Goal: Task Accomplishment & Management: Manage account settings

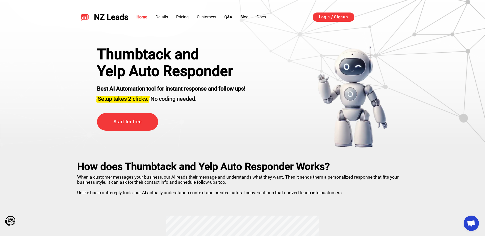
click at [298, 103] on div "Thumbtack and Yelp Auto Responder Best AI Automation tool for instant response …" at bounding box center [242, 97] width 317 height 102
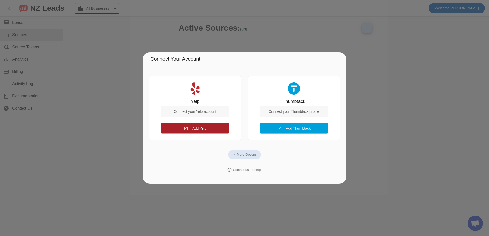
click at [208, 127] on span at bounding box center [195, 128] width 68 height 12
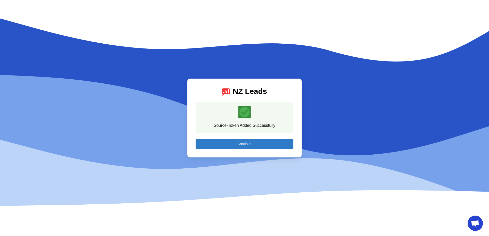
click at [242, 144] on span "Continue" at bounding box center [244, 144] width 14 height 4
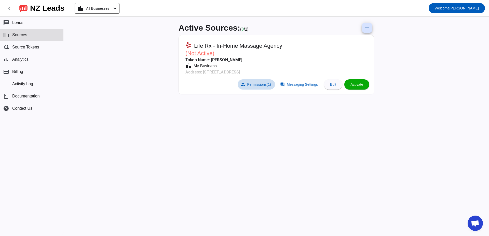
click at [259, 85] on span "Permissions (1)" at bounding box center [259, 84] width 24 height 4
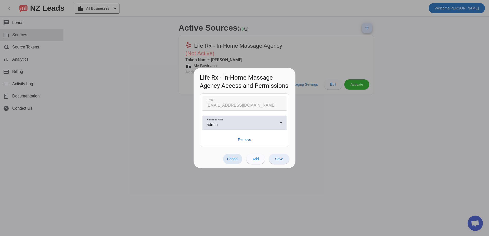
click at [284, 159] on span at bounding box center [279, 159] width 20 height 12
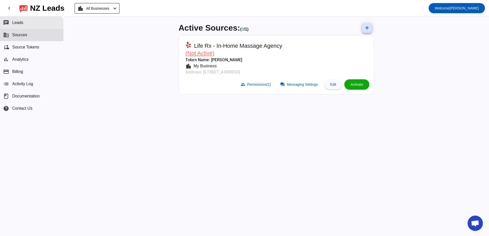
click at [36, 22] on button "chat Leads" at bounding box center [31, 23] width 63 height 12
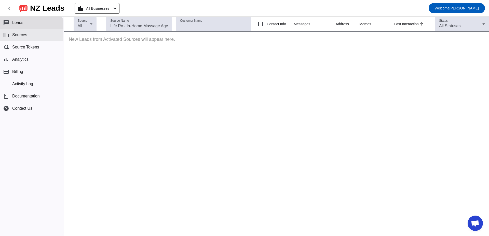
click at [34, 36] on button "business Sources" at bounding box center [31, 35] width 63 height 12
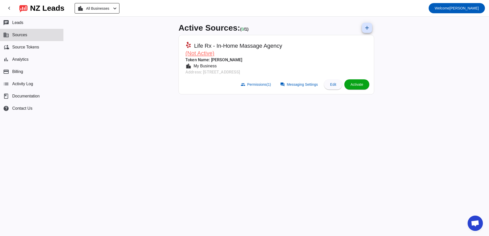
click at [363, 82] on span at bounding box center [357, 84] width 25 height 12
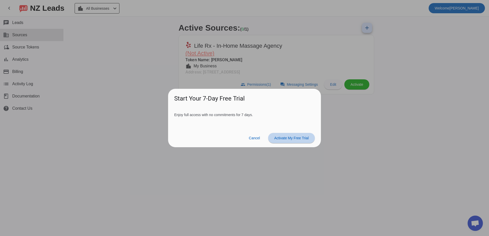
click at [293, 140] on span at bounding box center [291, 138] width 47 height 12
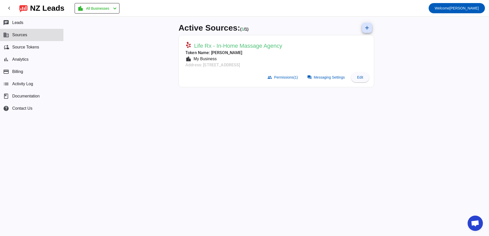
click at [244, 47] on span "Life Rx - In-Home Massage Agency" at bounding box center [238, 45] width 88 height 7
click at [362, 76] on span "Edit" at bounding box center [360, 77] width 6 height 4
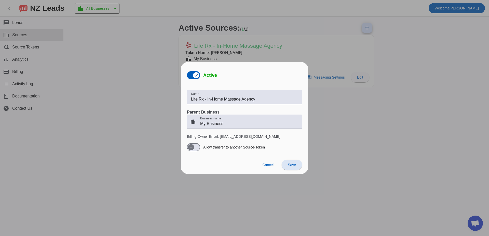
click at [293, 164] on span "Save" at bounding box center [292, 165] width 8 height 4
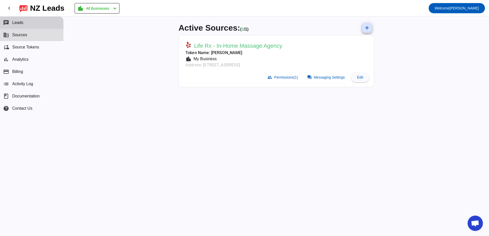
click at [22, 18] on button "chat Leads" at bounding box center [31, 23] width 63 height 12
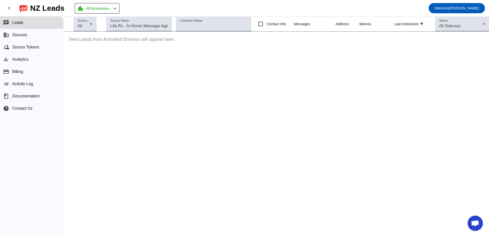
click at [98, 36] on p "New Leads from Activated Sources will appear here." at bounding box center [277, 40] width 426 height 16
click at [25, 35] on span "Sources" at bounding box center [19, 35] width 15 height 5
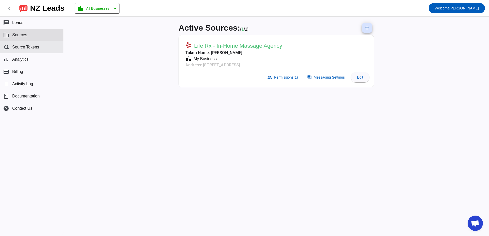
click at [30, 47] on span "Source Tokens" at bounding box center [25, 47] width 27 height 5
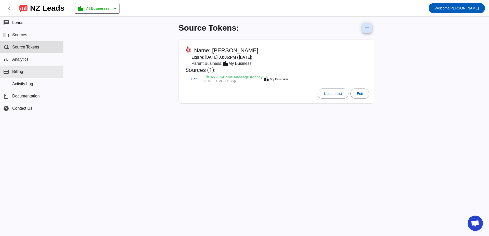
click at [39, 66] on button "payment Billing" at bounding box center [31, 71] width 63 height 12
click at [32, 85] on span "Activity Log" at bounding box center [22, 84] width 21 height 5
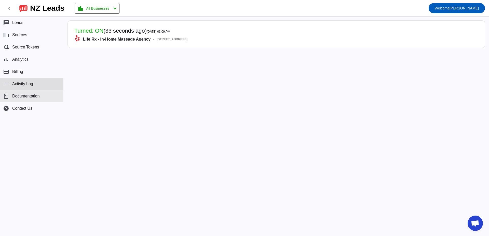
click at [36, 96] on span "Documentation" at bounding box center [26, 96] width 28 height 5
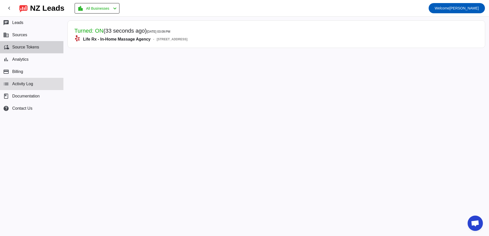
click at [32, 47] on span "Source Tokens" at bounding box center [25, 47] width 27 height 5
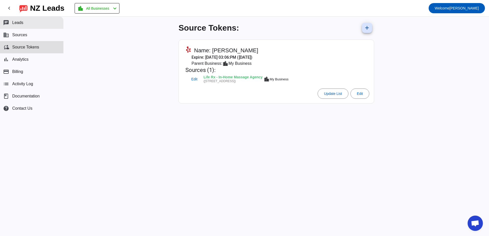
click at [10, 21] on button "chat Leads" at bounding box center [31, 23] width 63 height 12
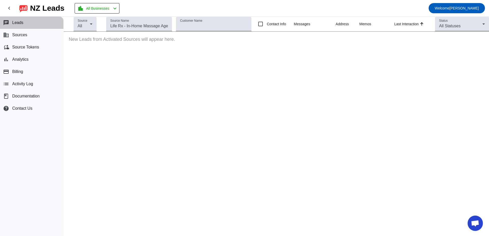
click at [24, 23] on button "chat Leads" at bounding box center [31, 23] width 63 height 12
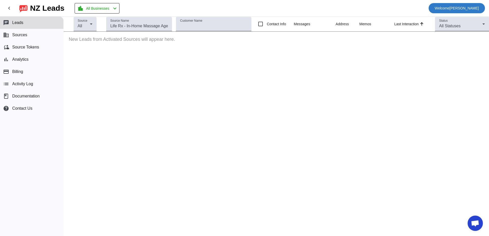
click at [450, 10] on span "Welcome" at bounding box center [442, 8] width 15 height 4
click at [260, 24] on div at bounding box center [244, 118] width 489 height 236
click at [261, 23] on input "Contact Info" at bounding box center [261, 24] width 10 height 10
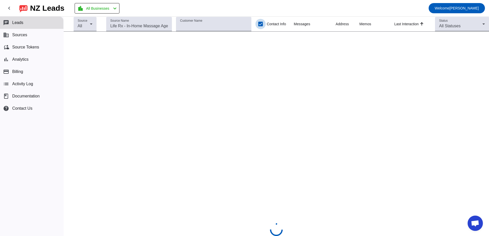
click at [261, 23] on input "Contact Info" at bounding box center [261, 24] width 10 height 10
checkbox input "false"
click at [117, 9] on mat-icon "chevron_left" at bounding box center [115, 8] width 6 height 6
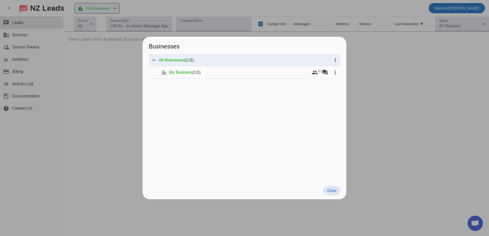
click at [117, 9] on div at bounding box center [244, 118] width 489 height 236
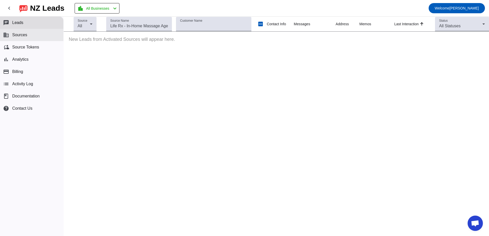
click at [27, 36] on span "Sources" at bounding box center [19, 35] width 15 height 5
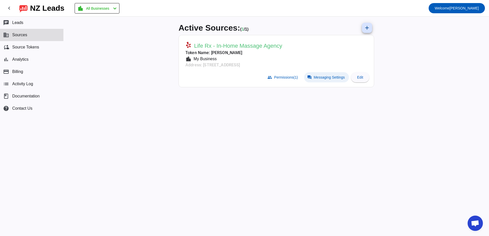
click at [321, 78] on span "Messaging Settings" at bounding box center [329, 77] width 31 height 4
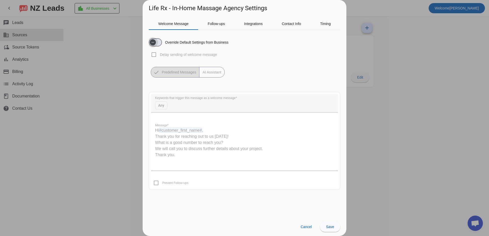
click at [153, 43] on icon "button" at bounding box center [153, 42] width 4 height 4
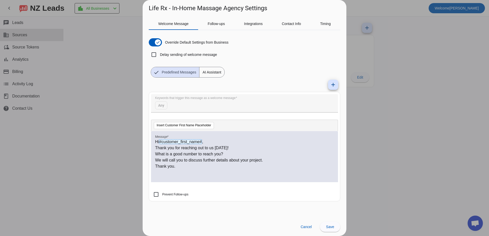
click at [216, 73] on span "AI Assistant" at bounding box center [212, 72] width 25 height 10
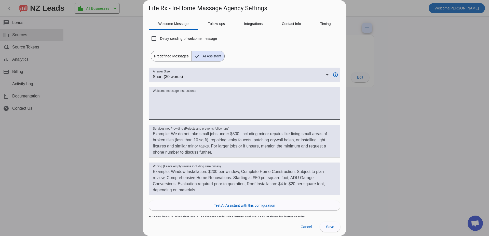
scroll to position [18, 0]
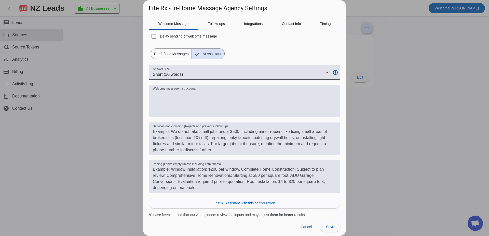
click at [179, 51] on span "Predefined Messages" at bounding box center [171, 54] width 41 height 10
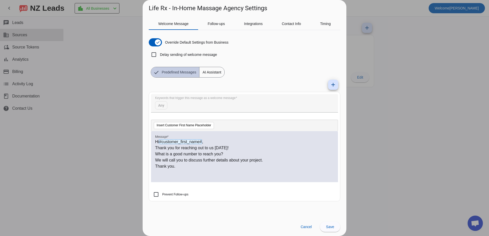
scroll to position [0, 0]
click at [213, 75] on span "AI Assistant" at bounding box center [212, 72] width 25 height 10
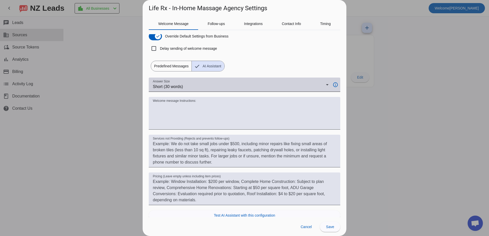
scroll to position [18, 0]
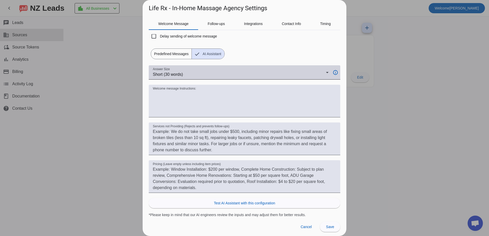
click at [308, 73] on div "Short (30 words)" at bounding box center [239, 74] width 173 height 6
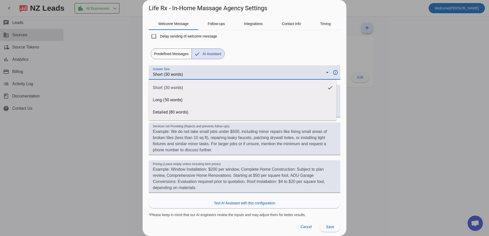
click at [249, 66] on div at bounding box center [244, 118] width 489 height 236
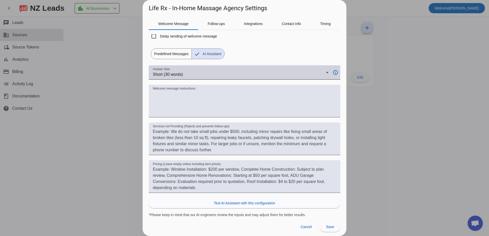
click at [206, 74] on div "Short (30 words)" at bounding box center [239, 74] width 173 height 6
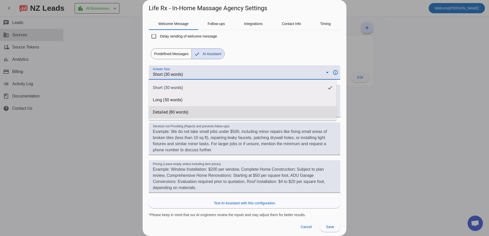
click at [180, 113] on span "Detailed (80 words)" at bounding box center [171, 112] width 36 height 5
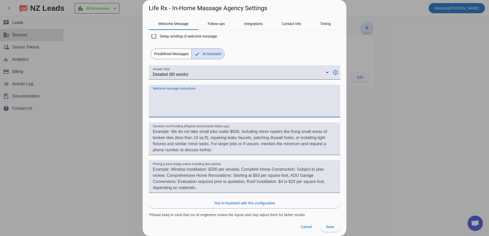
click at [195, 113] on textarea "Welcome message Instructions:" at bounding box center [244, 103] width 183 height 24
drag, startPoint x: 175, startPoint y: 113, endPoint x: 151, endPoint y: 97, distance: 29.3
click at [151, 97] on div "Welcome message Instructions:" at bounding box center [245, 101] width 192 height 33
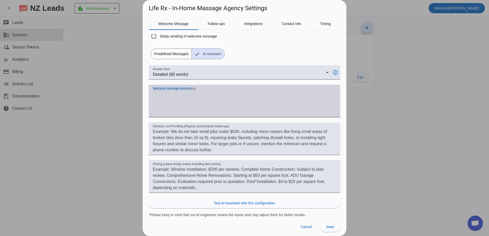
drag, startPoint x: 196, startPoint y: 88, endPoint x: 190, endPoint y: 89, distance: 6.5
click at [190, 89] on div "Welcome message Instructions:" at bounding box center [244, 101] width 183 height 33
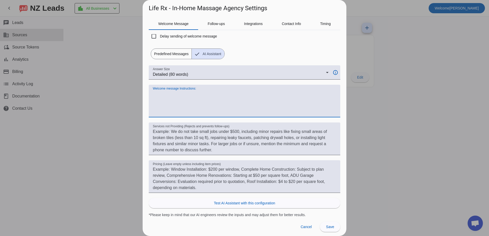
click at [200, 89] on div "Welcome message Instructions:" at bounding box center [244, 101] width 183 height 33
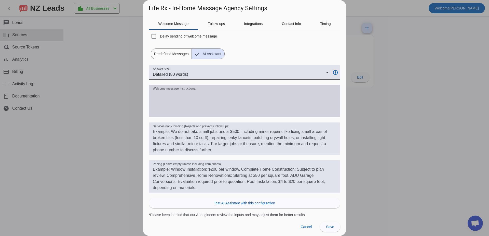
drag, startPoint x: 200, startPoint y: 87, endPoint x: 152, endPoint y: 89, distance: 47.7
click at [152, 89] on div "Welcome message Instructions:" at bounding box center [245, 101] width 192 height 33
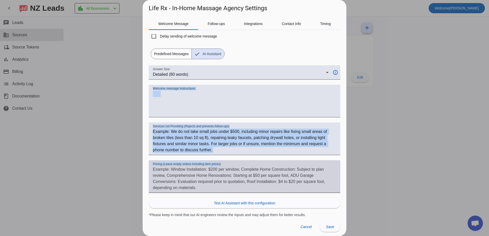
drag, startPoint x: 153, startPoint y: 87, endPoint x: 201, endPoint y: 192, distance: 115.1
click at [201, 192] on div "Answer Size Detailed (80 words) info_outline Welcome message Instructions: Serv…" at bounding box center [245, 141] width 192 height 152
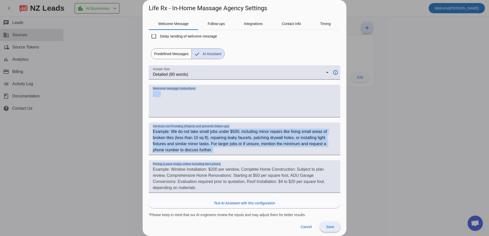
copy div "Welcome message Instructions: Services not Providing (Rejects and prevents foll…"
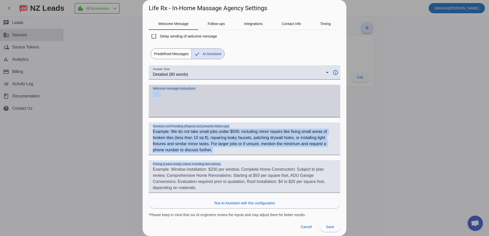
click at [245, 113] on textarea "Welcome message Instructions:" at bounding box center [244, 103] width 183 height 24
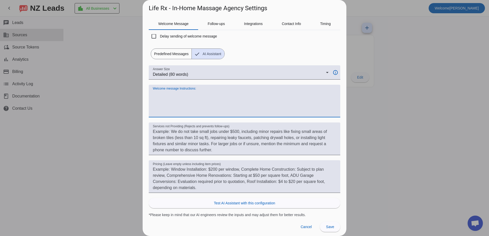
click at [184, 37] on label "Delay sending of welcome message" at bounding box center [188, 36] width 58 height 5
click at [159, 37] on input "Delay sending of welcome message" at bounding box center [154, 36] width 10 height 10
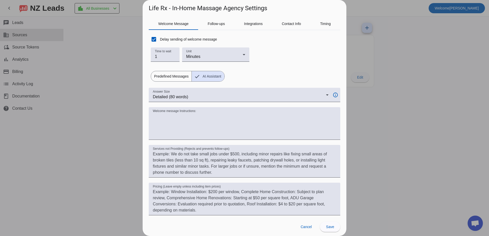
click at [186, 39] on label "Delay sending of welcome message" at bounding box center [188, 39] width 58 height 5
click at [159, 39] on input "Delay sending of welcome message" at bounding box center [154, 39] width 10 height 10
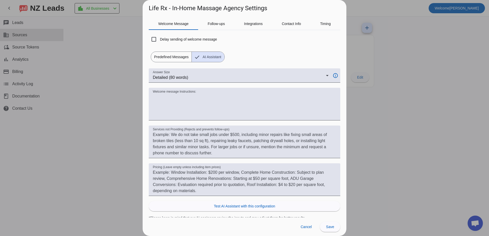
click at [186, 39] on label "Delay sending of welcome message" at bounding box center [188, 39] width 58 height 5
click at [159, 39] on input "Delay sending of welcome message" at bounding box center [154, 39] width 10 height 10
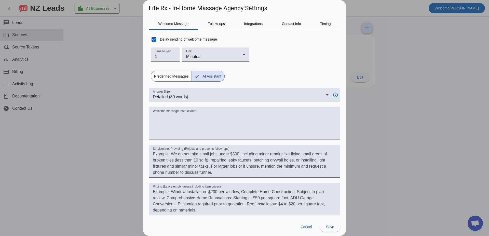
click at [186, 39] on label "Delay sending of welcome message" at bounding box center [188, 39] width 58 height 5
click at [159, 39] on input "Delay sending of welcome message" at bounding box center [154, 39] width 10 height 10
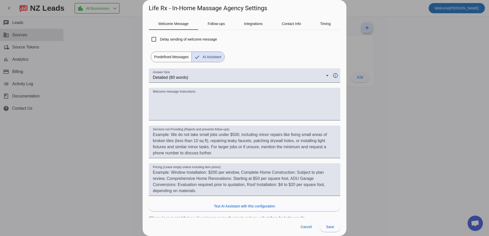
click at [186, 39] on label "Delay sending of welcome message" at bounding box center [188, 39] width 58 height 5
click at [159, 39] on input "Delay sending of welcome message" at bounding box center [154, 39] width 10 height 10
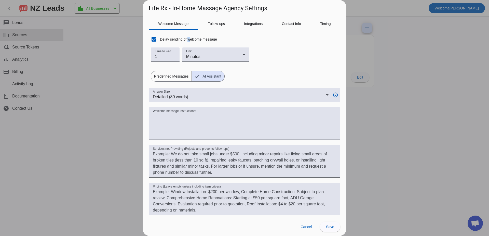
click at [186, 39] on label "Delay sending of welcome message" at bounding box center [188, 39] width 58 height 5
click at [159, 39] on input "Delay sending of welcome message" at bounding box center [154, 39] width 10 height 10
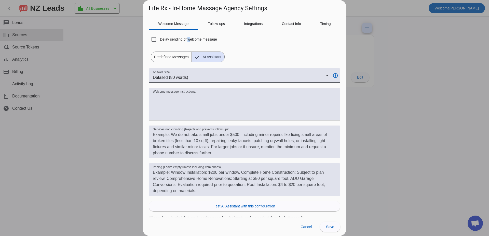
click at [173, 57] on span "Predefined Messages" at bounding box center [171, 57] width 41 height 10
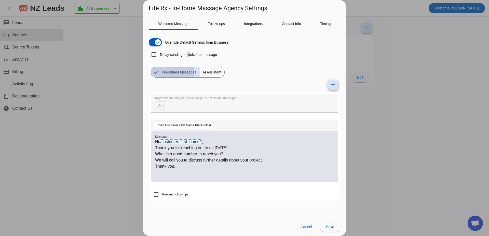
scroll to position [0, 0]
click at [169, 104] on mat-form-field "Keywords that trigger this message as a welcome message Any" at bounding box center [244, 105] width 187 height 23
click at [189, 165] on p "Thank you." at bounding box center [244, 166] width 179 height 6
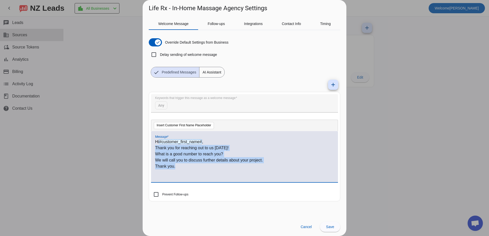
drag, startPoint x: 178, startPoint y: 169, endPoint x: 146, endPoint y: 148, distance: 37.7
click at [146, 148] on div "Welcome Message Follow-ups Integrations Contact Info Timing Override Default Se…" at bounding box center [245, 114] width 204 height 205
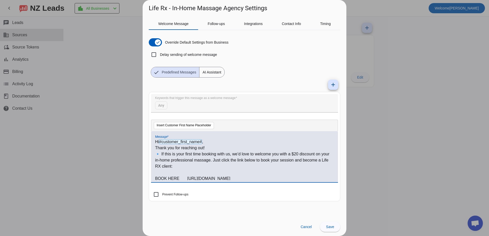
click at [179, 102] on mat-form-field "Keywords that trigger this message as a welcome message Any" at bounding box center [244, 105] width 187 height 23
click at [165, 103] on mat-form-field "Keywords that trigger this message as a welcome message Any" at bounding box center [244, 105] width 187 height 23
click at [161, 105] on mat-form-field "Keywords that trigger this message as a welcome message Any" at bounding box center [244, 105] width 187 height 23
click at [199, 99] on mat-label "Keywords that trigger this message as a welcome message" at bounding box center [195, 97] width 81 height 3
click at [332, 88] on span at bounding box center [333, 84] width 12 height 12
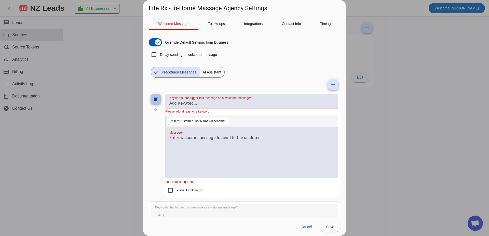
click at [154, 97] on mat-icon "delete" at bounding box center [156, 99] width 6 height 6
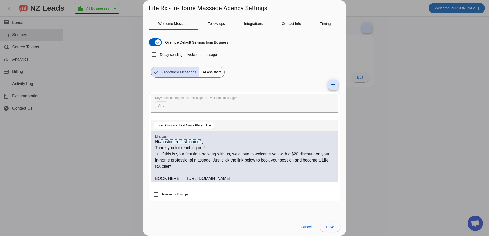
click at [168, 54] on label "Delay sending of welcome message" at bounding box center [188, 54] width 58 height 5
click at [159, 54] on input "Delay sending of welcome message" at bounding box center [154, 54] width 10 height 10
checkbox input "true"
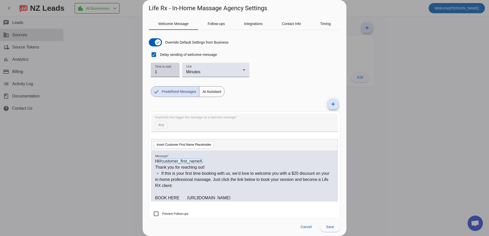
click at [169, 71] on input "1" at bounding box center [165, 72] width 21 height 6
click at [195, 71] on span "Minutes" at bounding box center [193, 72] width 14 height 4
click at [165, 73] on div at bounding box center [244, 118] width 489 height 236
click at [160, 71] on input "1" at bounding box center [165, 72] width 21 height 6
drag, startPoint x: 161, startPoint y: 71, endPoint x: 146, endPoint y: 71, distance: 15.3
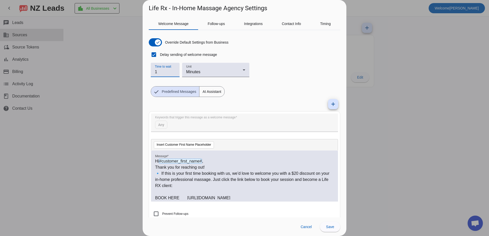
click at [146, 71] on div "Welcome Message Follow-ups Integrations Contact Info Timing Override Default Se…" at bounding box center [245, 114] width 204 height 205
type input "2"
click at [173, 71] on input "2" at bounding box center [165, 72] width 21 height 6
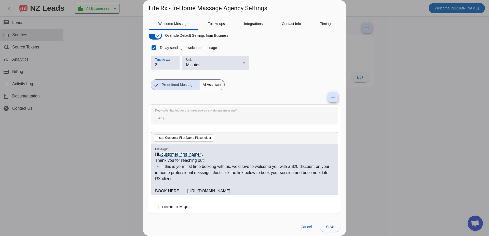
scroll to position [7, 0]
click at [331, 227] on span "Save" at bounding box center [330, 226] width 8 height 4
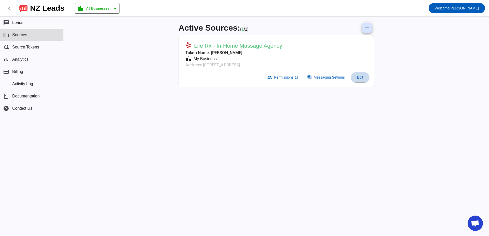
click at [366, 78] on span at bounding box center [360, 77] width 18 height 12
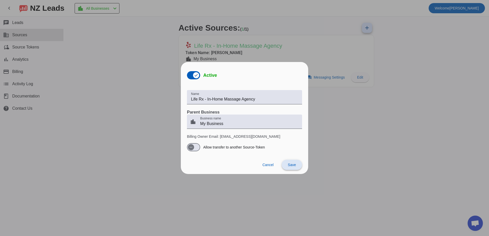
click at [293, 166] on span "Save" at bounding box center [292, 165] width 8 height 4
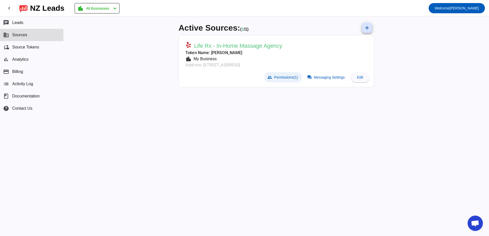
click at [292, 78] on span "Permissions (1)" at bounding box center [286, 77] width 24 height 4
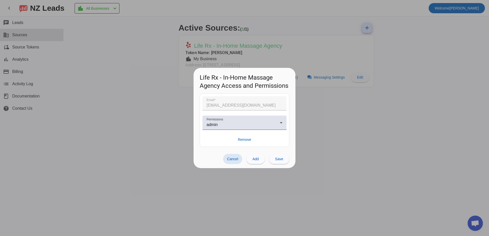
click at [343, 114] on div at bounding box center [244, 118] width 489 height 236
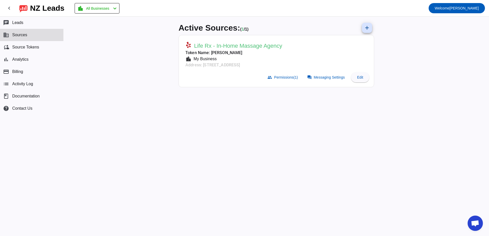
click at [234, 48] on span "Life Rx - In-Home Massage Agency" at bounding box center [238, 45] width 88 height 7
click at [272, 43] on span "Life Rx - In-Home Massage Agency" at bounding box center [238, 45] width 88 height 7
click at [337, 78] on span "Messaging Settings" at bounding box center [329, 77] width 31 height 4
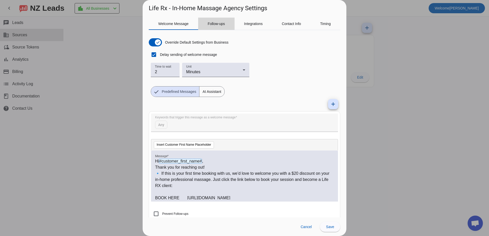
click at [212, 20] on span "Follow-ups" at bounding box center [216, 24] width 17 height 12
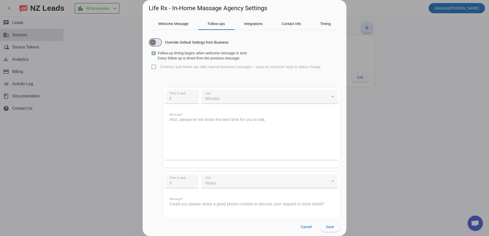
click at [155, 68] on div "Continue auto follow-ups after manual business messages - stops on customer rep…" at bounding box center [245, 67] width 192 height 12
click at [155, 66] on div "Continue auto follow-ups after manual business messages - stops on customer rep…" at bounding box center [245, 67] width 192 height 12
click at [154, 41] on icon "button" at bounding box center [153, 42] width 4 height 4
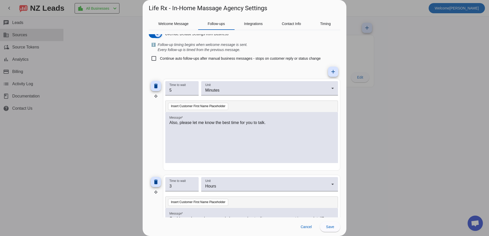
scroll to position [0, 0]
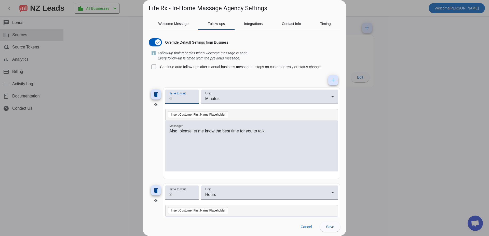
click at [193, 97] on input "6" at bounding box center [181, 99] width 25 height 6
click at [193, 97] on input "7" at bounding box center [181, 99] width 25 height 6
click at [193, 97] on input "8" at bounding box center [181, 99] width 25 height 6
click at [193, 97] on input "9" at bounding box center [181, 99] width 25 height 6
click at [193, 97] on input "10" at bounding box center [181, 99] width 25 height 6
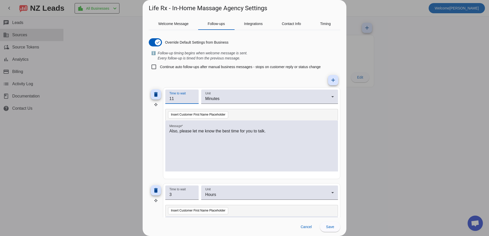
click at [193, 97] on input "11" at bounding box center [181, 99] width 25 height 6
click at [193, 97] on input "12" at bounding box center [181, 99] width 25 height 6
click at [193, 97] on input "13" at bounding box center [181, 99] width 25 height 6
click at [193, 97] on input "14" at bounding box center [181, 99] width 25 height 6
type input "15"
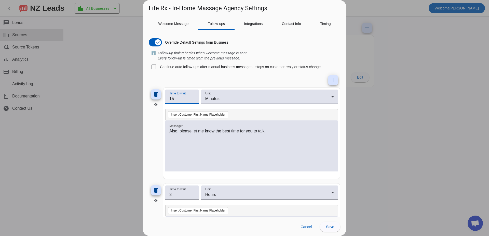
click at [193, 97] on input "15" at bounding box center [181, 99] width 25 height 6
click at [274, 132] on p "Also, please let me know the best time for you to talk." at bounding box center [251, 131] width 165 height 6
click at [183, 25] on span "Welcome Message" at bounding box center [173, 24] width 30 height 4
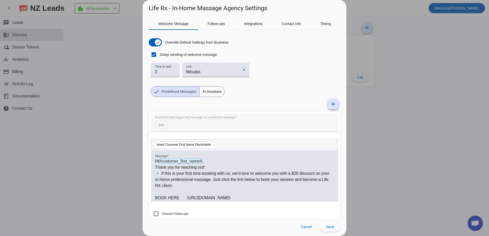
click at [191, 181] on p "🔹 If this is your first time booking with us, we’d love to welcome you with a $…" at bounding box center [244, 179] width 179 height 18
drag, startPoint x: 242, startPoint y: 198, endPoint x: 152, endPoint y: 162, distance: 97.1
click at [152, 162] on div "Hi #customer_first_name# , Thank you for reaching out! 🔹 If this is your first …" at bounding box center [244, 175] width 187 height 51
copy div "Hi #customer_first_name# , Thank you for reaching out! 🔹 If this is your first …"
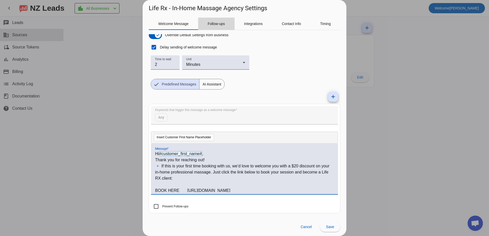
click at [218, 28] on span "Follow-ups" at bounding box center [216, 24] width 17 height 12
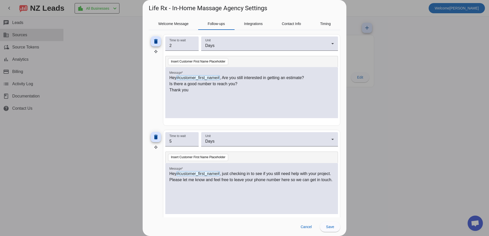
scroll to position [253, 0]
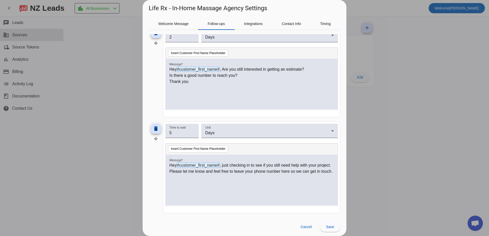
click at [207, 82] on p "Thank you" at bounding box center [251, 81] width 165 height 6
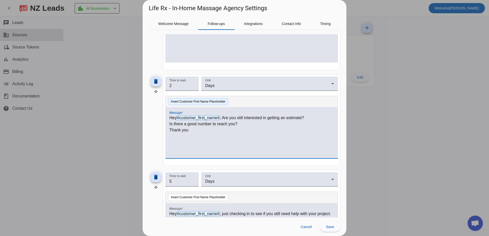
scroll to position [202, 0]
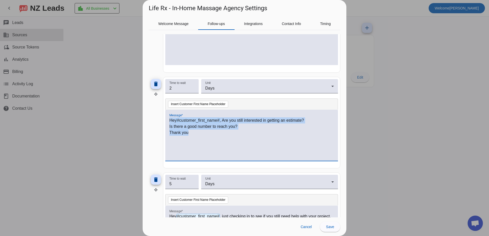
drag, startPoint x: 195, startPoint y: 133, endPoint x: 156, endPoint y: 113, distance: 43.7
click at [156, 113] on div "delete Time to wait 2 Unit Days Insert Customer First Name Placeholder Message …" at bounding box center [245, 123] width 192 height 92
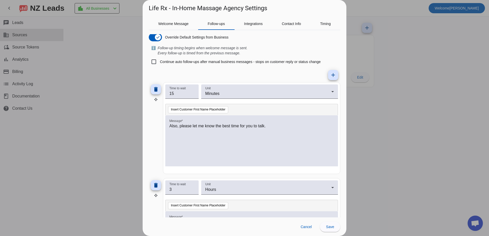
scroll to position [0, 0]
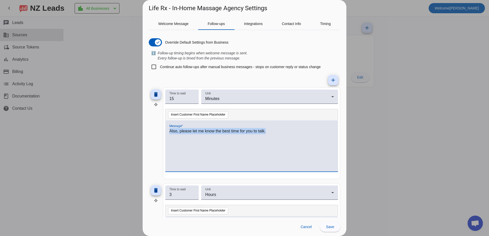
drag, startPoint x: 283, startPoint y: 135, endPoint x: 127, endPoint y: 132, distance: 156.0
click at [127, 132] on div "Life Rx - In-Home Massage Agency Settings Welcome Message Follow-ups Integratio…" at bounding box center [244, 118] width 489 height 236
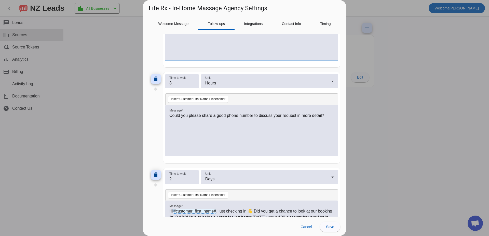
scroll to position [127, 0]
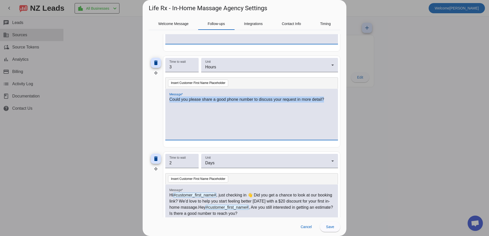
drag, startPoint x: 329, startPoint y: 99, endPoint x: 137, endPoint y: 90, distance: 191.9
click at [137, 90] on div "Life Rx - In-Home Massage Agency Settings Welcome Message Follow-ups Integratio…" at bounding box center [244, 118] width 489 height 236
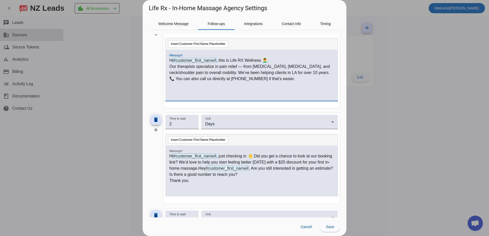
scroll to position [178, 0]
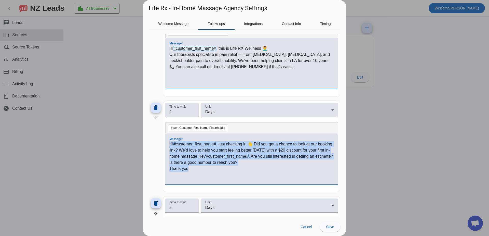
drag, startPoint x: 201, startPoint y: 177, endPoint x: 160, endPoint y: 142, distance: 54.4
click at [160, 142] on div "delete Time to wait 2 Unit Days Insert Customer First Name Placeholder Message …" at bounding box center [245, 146] width 192 height 92
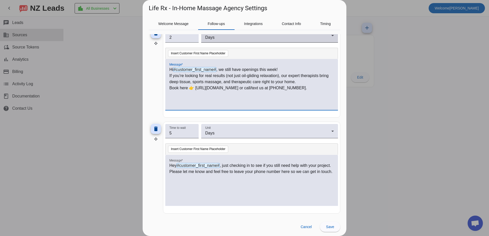
scroll to position [253, 0]
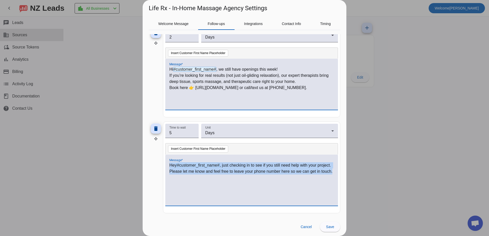
drag, startPoint x: 200, startPoint y: 180, endPoint x: 148, endPoint y: 161, distance: 54.9
click at [148, 161] on div "Welcome Message Follow-ups Integrations Contact Info Timing Override Default Se…" at bounding box center [245, 114] width 204 height 205
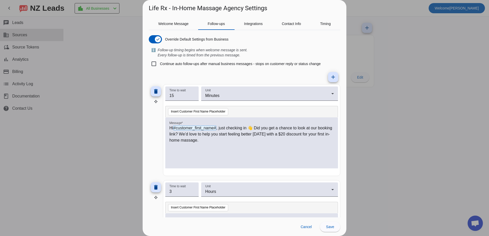
scroll to position [0, 0]
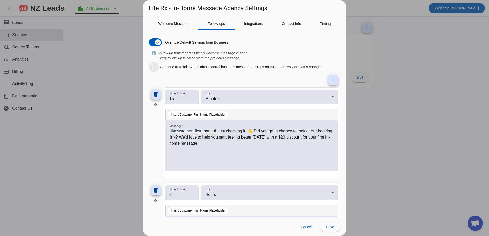
click at [159, 67] on div at bounding box center [154, 67] width 12 height 12
checkbox input "true"
click at [330, 226] on span "Save" at bounding box center [330, 226] width 8 height 4
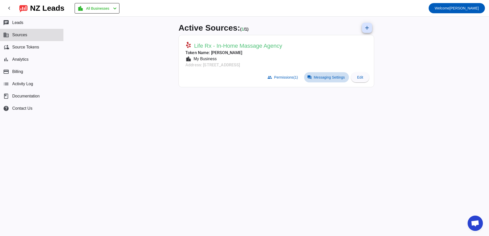
click at [324, 80] on span at bounding box center [326, 77] width 45 height 10
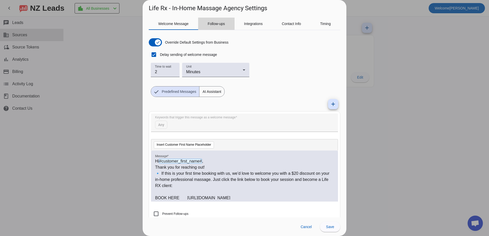
click at [219, 25] on span "Follow-ups" at bounding box center [216, 24] width 17 height 4
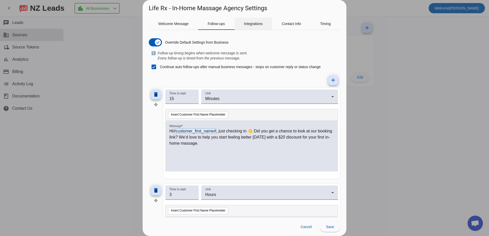
click at [258, 26] on span "Integrations" at bounding box center [253, 24] width 19 height 12
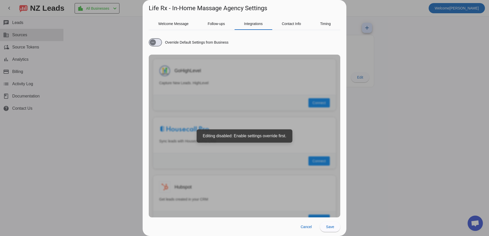
click at [162, 41] on div "Override Default Settings from Business" at bounding box center [189, 42] width 80 height 8
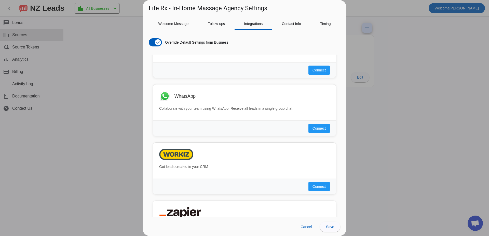
scroll to position [369, 0]
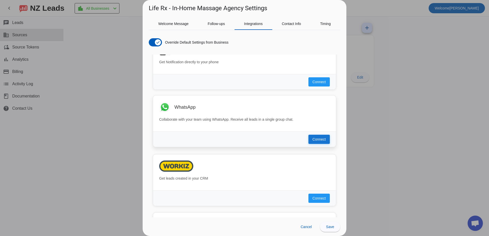
click at [313, 138] on span "Connect" at bounding box center [319, 139] width 13 height 5
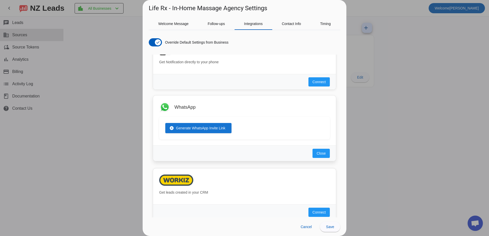
click at [219, 130] on span "Generate WhatsApp Invite Link" at bounding box center [200, 127] width 49 height 5
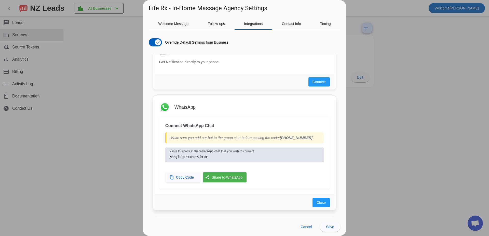
drag, startPoint x: 310, startPoint y: 139, endPoint x: 285, endPoint y: 142, distance: 25.1
click at [285, 142] on div "Make sure you add our bot to the group chat before pasting the code: +1 (818) 9…" at bounding box center [244, 137] width 158 height 11
drag, startPoint x: 285, startPoint y: 142, endPoint x: 261, endPoint y: 121, distance: 32.3
click at [261, 121] on div "Connect WhatsApp Chat Make sure you add our bot to the group chat before pastin…" at bounding box center [244, 153] width 171 height 72
drag, startPoint x: 206, startPoint y: 157, endPoint x: 162, endPoint y: 158, distance: 44.9
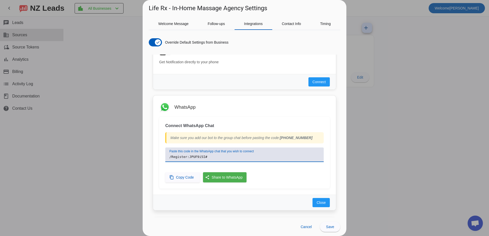
click at [162, 158] on div "Connect WhatsApp Chat Make sure you add our bot to the group chat before pastin…" at bounding box center [244, 153] width 171 height 72
click at [228, 125] on h3 "Connect WhatsApp Chat" at bounding box center [244, 125] width 158 height 5
click at [236, 108] on div "WhatsApp" at bounding box center [252, 106] width 155 height 5
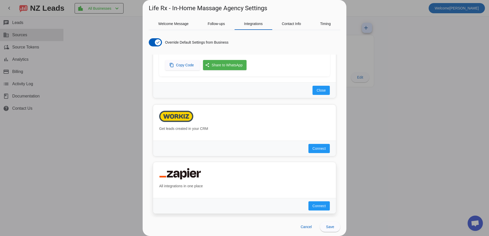
scroll to position [484, 0]
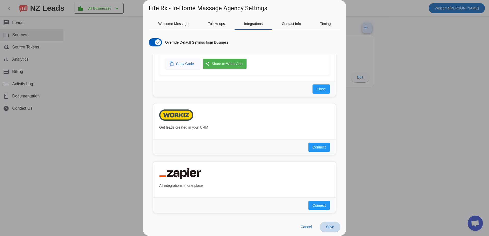
click at [330, 228] on span "Save" at bounding box center [330, 226] width 8 height 4
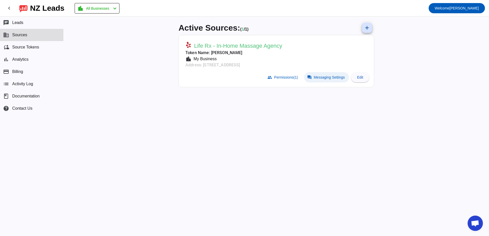
click at [317, 77] on span "Messaging Settings" at bounding box center [329, 77] width 31 height 4
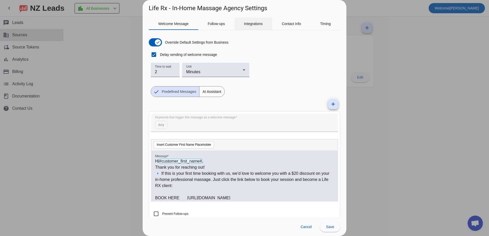
click at [263, 22] on div "Integrations" at bounding box center [254, 24] width 38 height 12
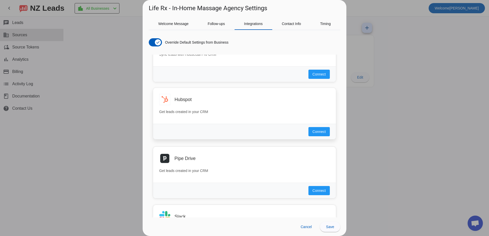
scroll to position [0, 0]
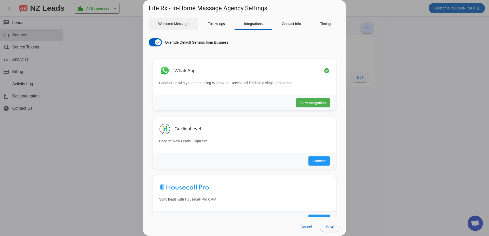
click at [170, 26] on span "Welcome Message" at bounding box center [173, 24] width 30 height 12
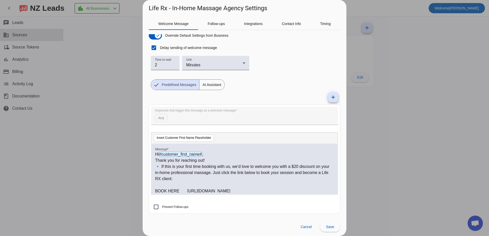
scroll to position [7, 0]
click at [216, 24] on span "Follow-ups" at bounding box center [216, 24] width 17 height 4
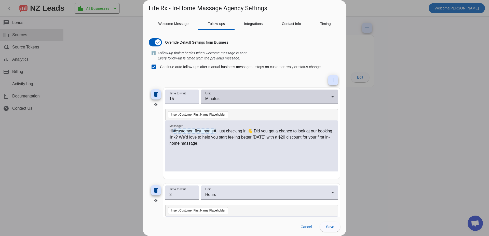
scroll to position [0, 0]
